Goal: Task Accomplishment & Management: Use online tool/utility

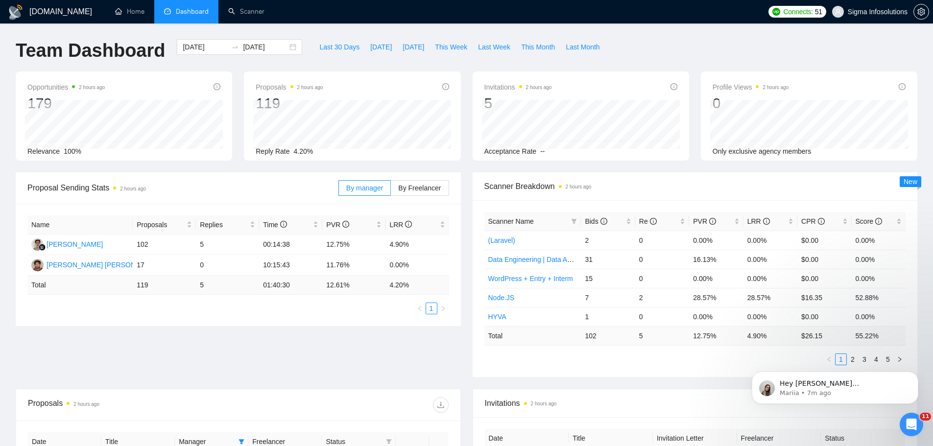
scroll to position [49, 0]
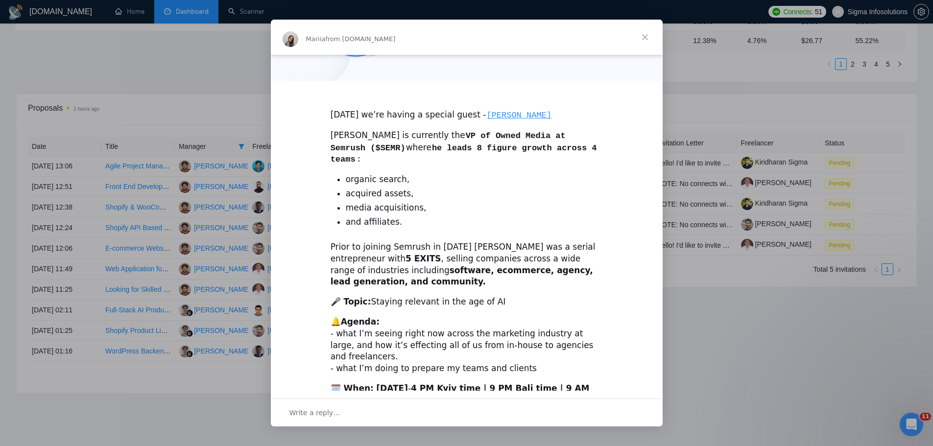
scroll to position [214, 0]
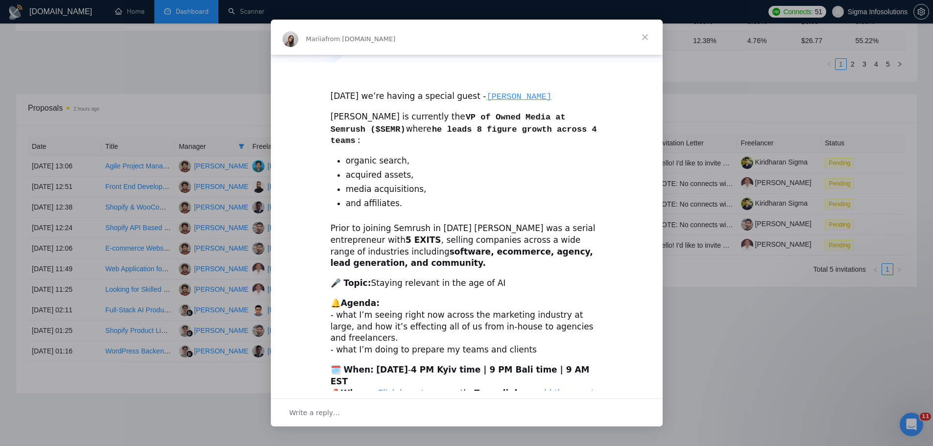
click at [646, 42] on span "Close" at bounding box center [644, 37] width 35 height 35
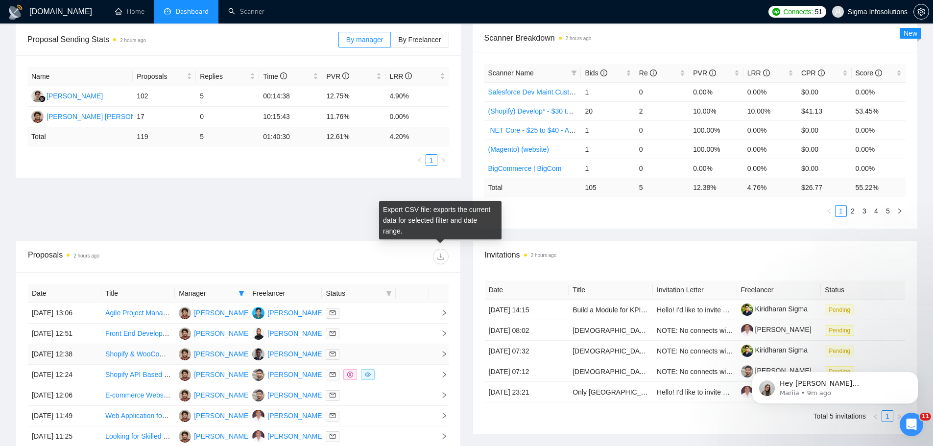
scroll to position [0, 0]
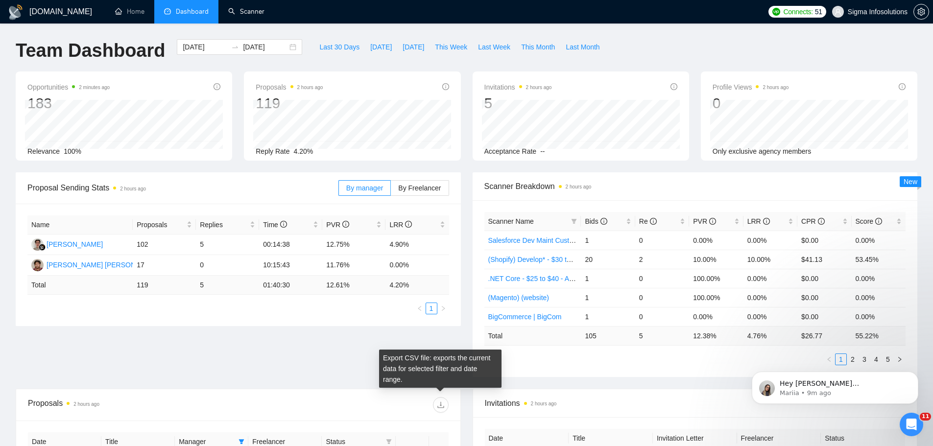
drag, startPoint x: 249, startPoint y: 13, endPoint x: 287, endPoint y: 159, distance: 150.8
click at [249, 13] on link "Scanner" at bounding box center [246, 11] width 36 height 8
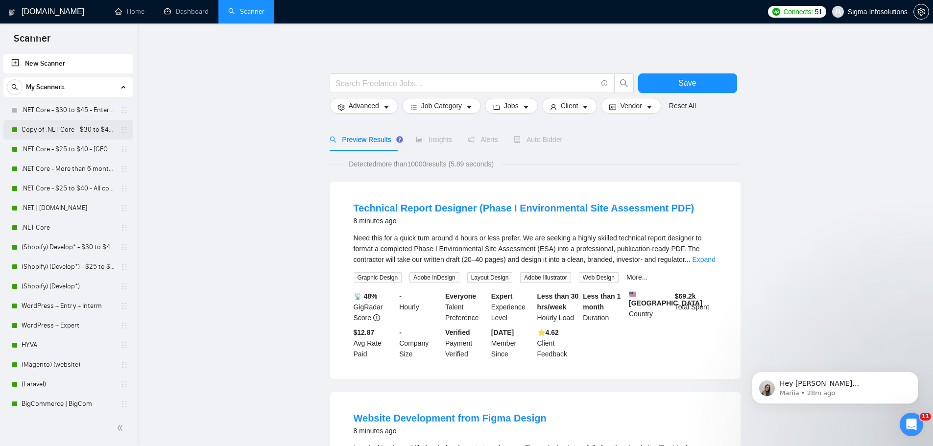
click at [70, 130] on link "Copy of .NET Core - $30 to $45 - Enterprise client - ROW" at bounding box center [68, 130] width 93 height 20
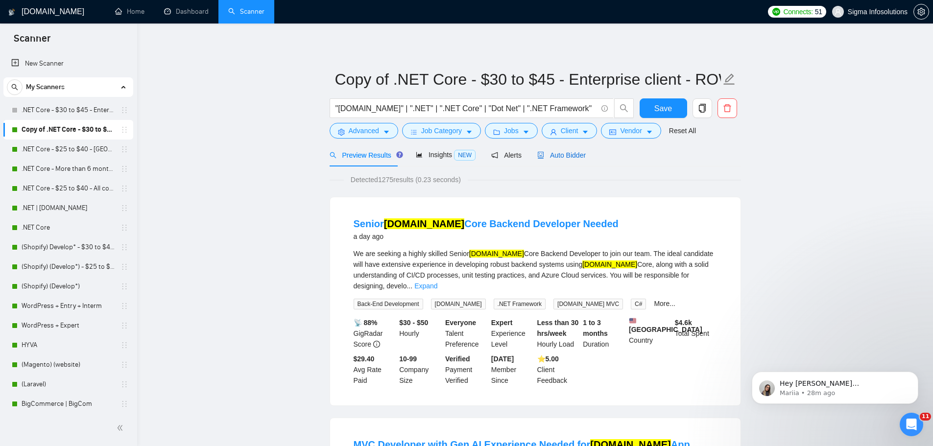
click at [561, 156] on span "Auto Bidder" at bounding box center [561, 155] width 48 height 8
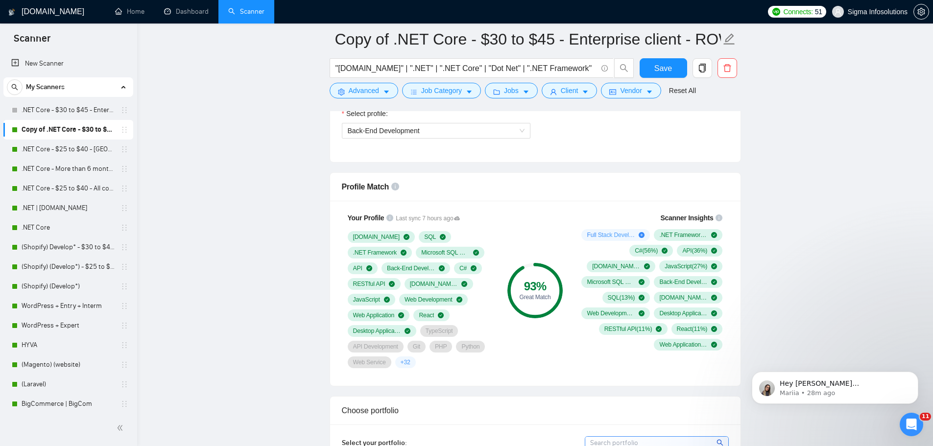
scroll to position [490, 0]
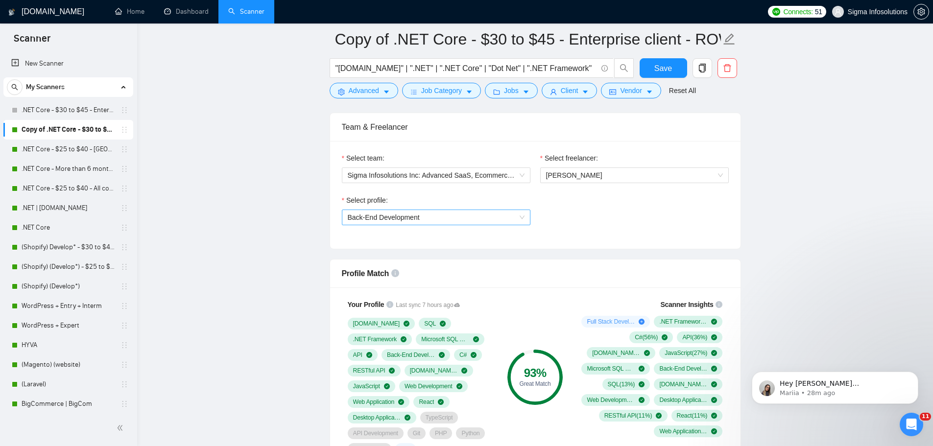
click at [475, 214] on span "Back-End Development" at bounding box center [436, 217] width 177 height 15
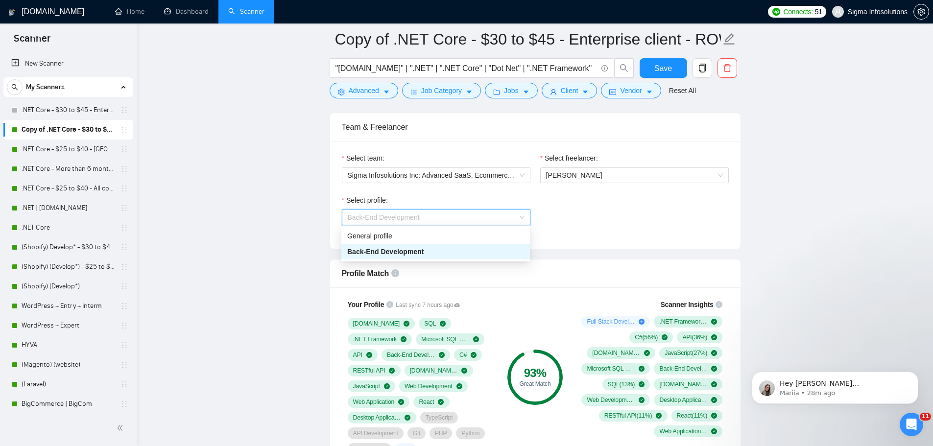
click at [475, 214] on span "Back-End Development" at bounding box center [436, 217] width 177 height 15
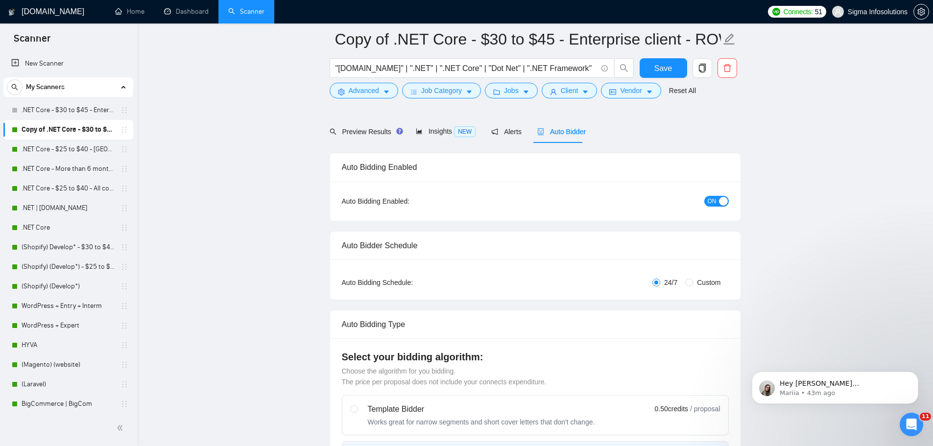
scroll to position [49, 0]
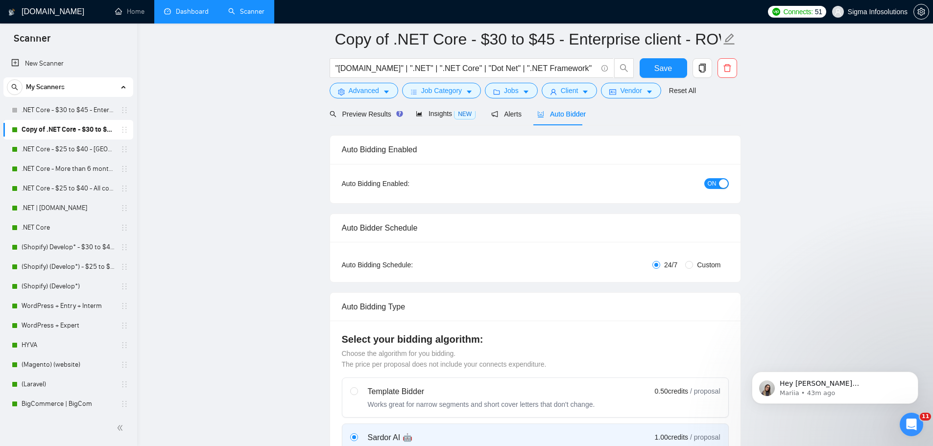
click at [174, 12] on link "Dashboard" at bounding box center [186, 11] width 45 height 8
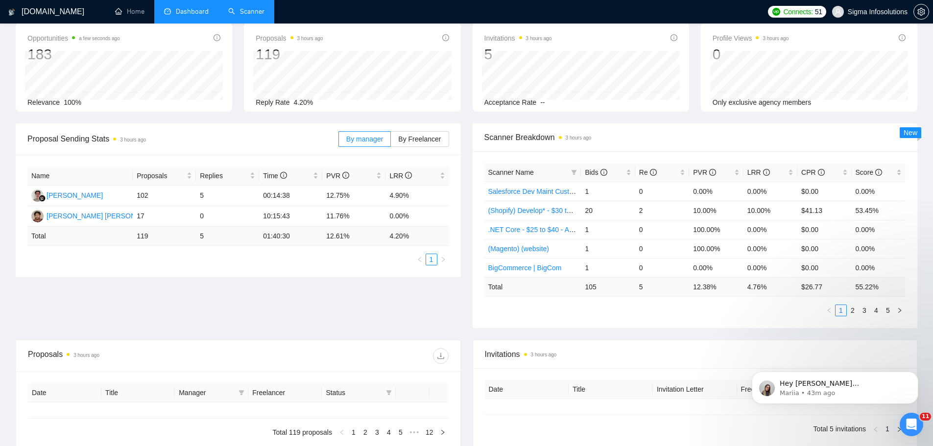
type input "2025-08-10"
type input "[DATE]"
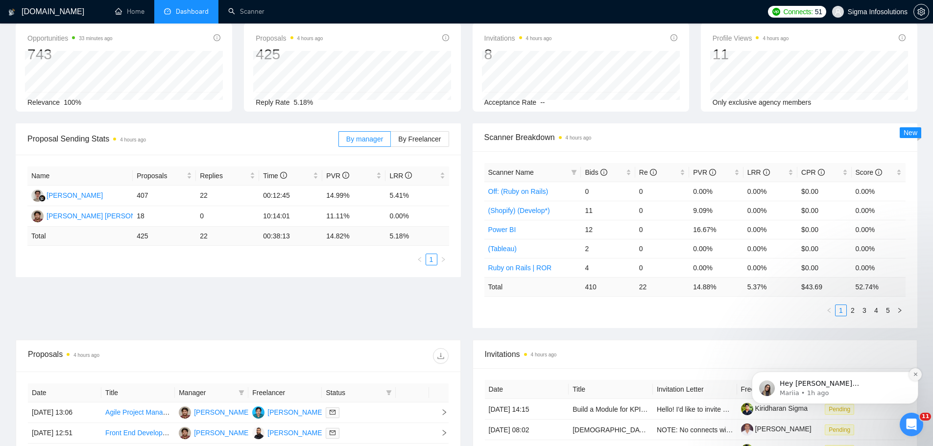
click at [913, 375] on icon "Dismiss notification" at bounding box center [915, 374] width 5 height 5
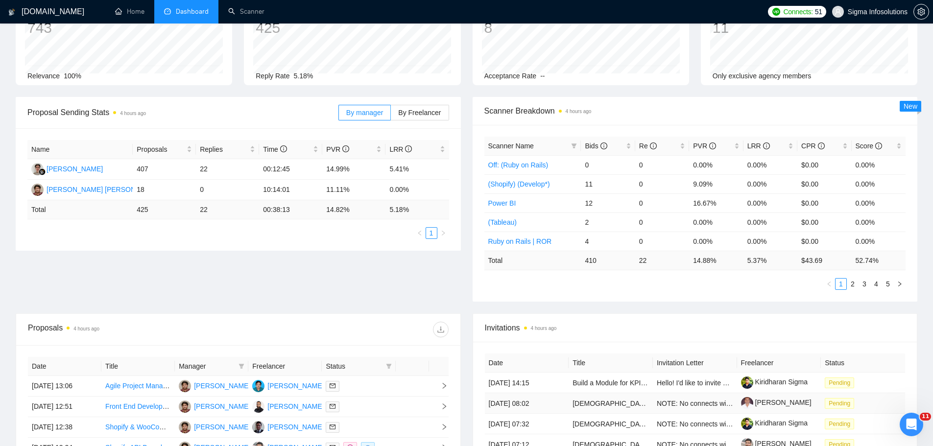
scroll to position [98, 0]
